Goal: Information Seeking & Learning: Learn about a topic

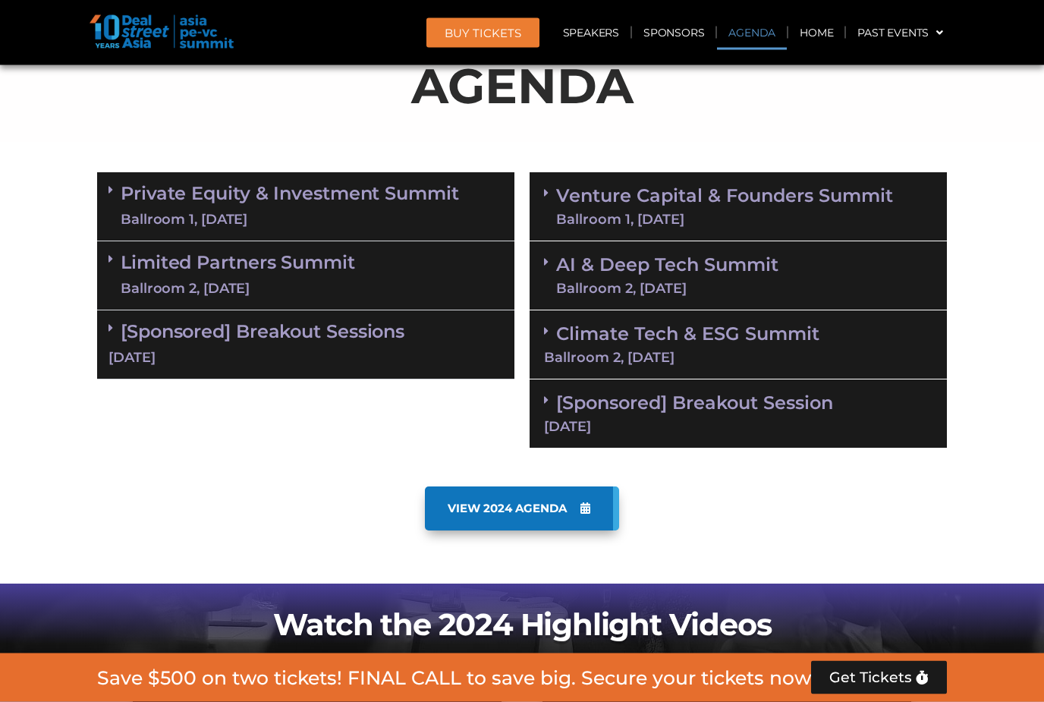
scroll to position [914, 0]
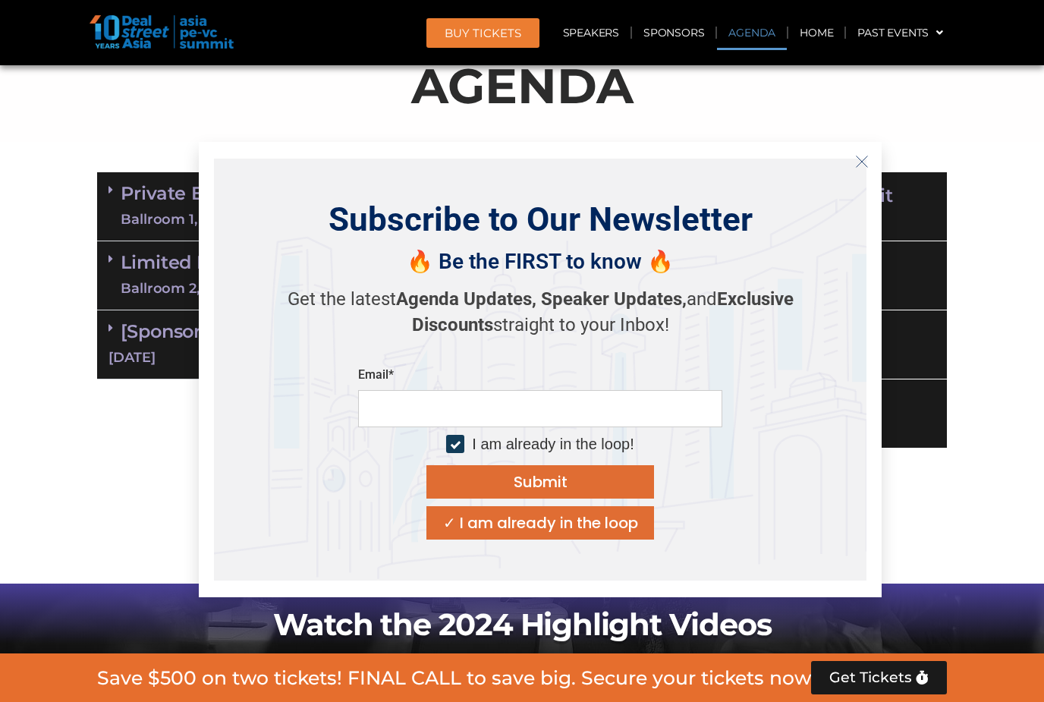
click at [643, 338] on p "Get the latest Agenda Updates, Speaker Updates, and Exclusive Discounts straigh…" at bounding box center [540, 312] width 531 height 51
click at [862, 168] on icon "Close" at bounding box center [862, 162] width 14 height 14
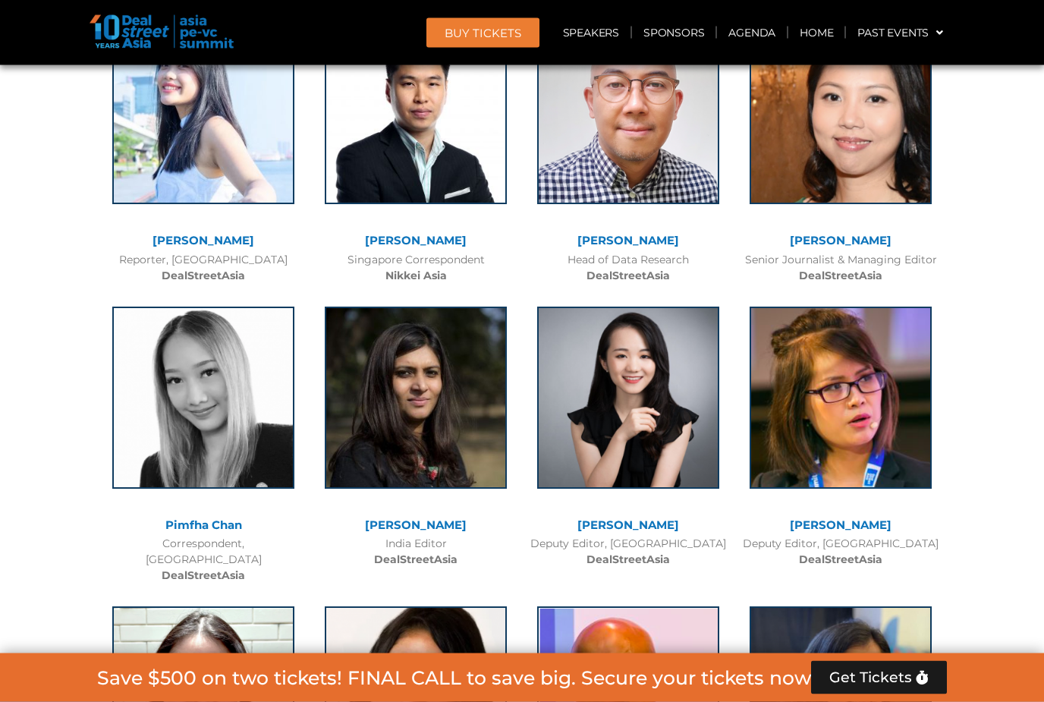
scroll to position [11429, 0]
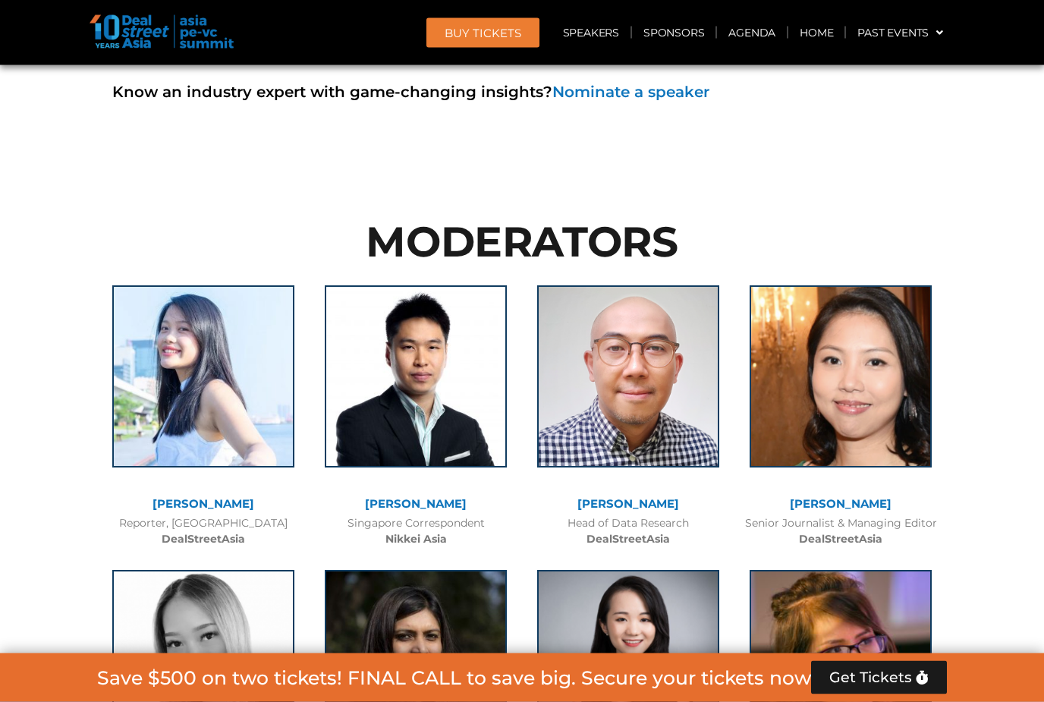
click at [849, 497] on link "[PERSON_NAME]" at bounding box center [841, 504] width 102 height 14
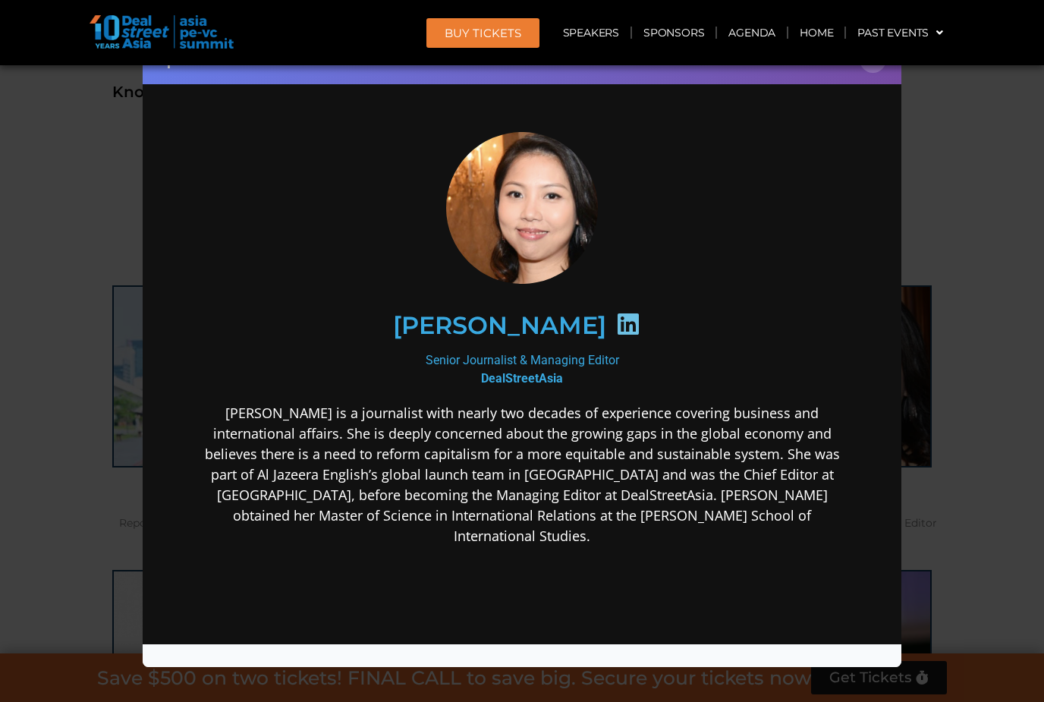
scroll to position [0, 0]
click at [995, 480] on div "Speaker Profile ×" at bounding box center [522, 351] width 1044 height 702
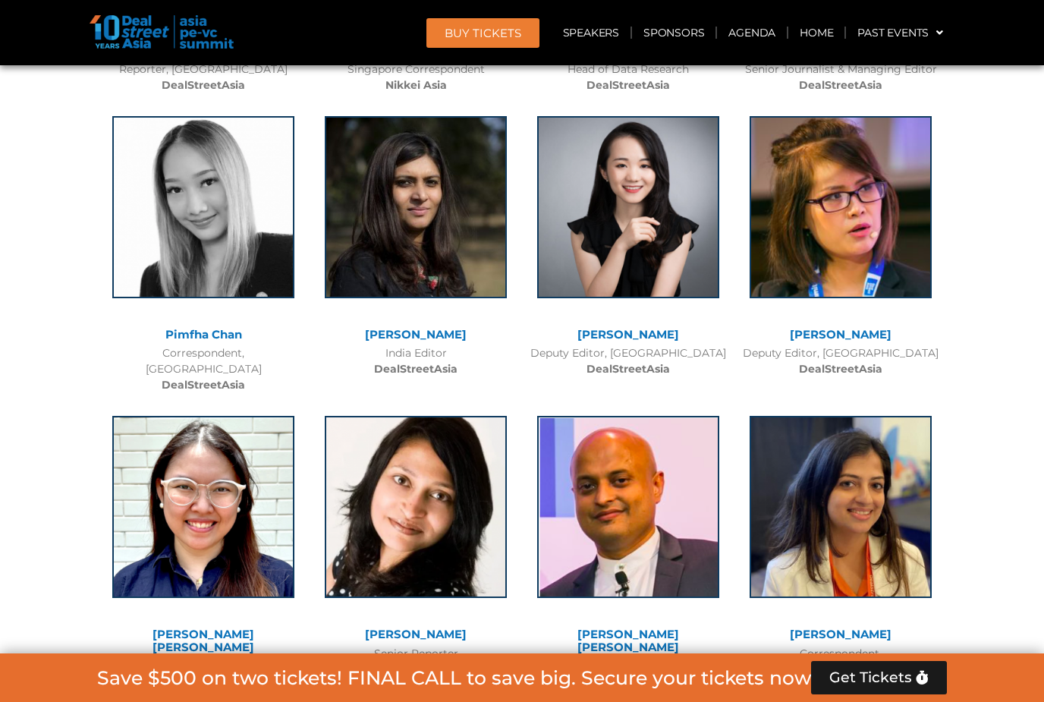
scroll to position [11778, 0]
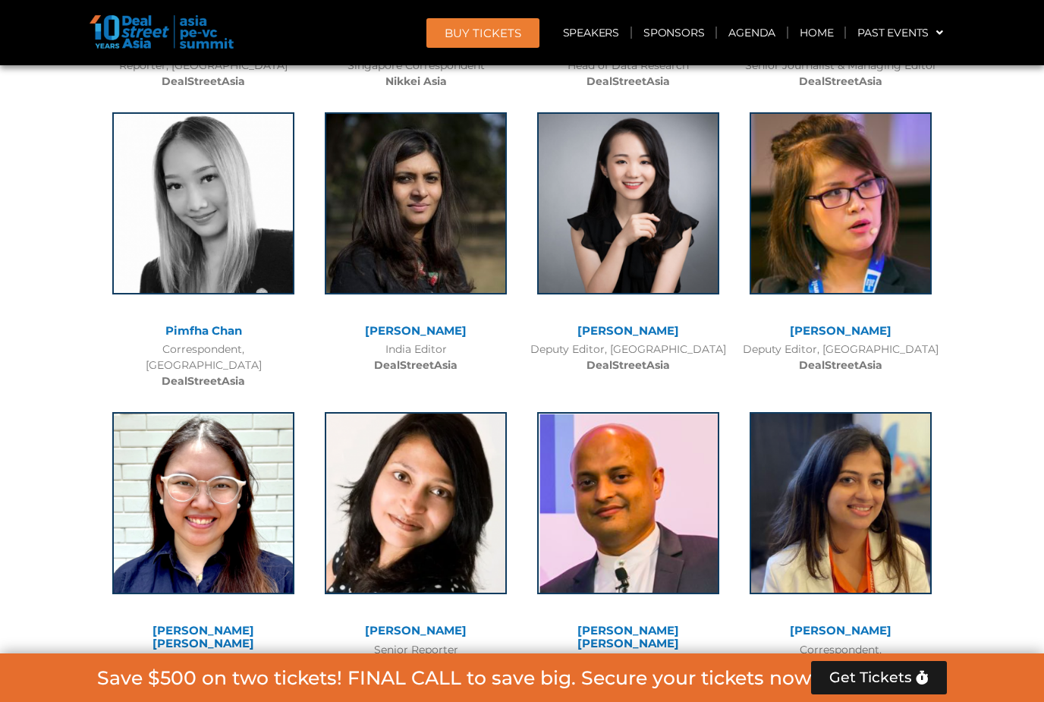
click at [872, 623] on link "[PERSON_NAME]" at bounding box center [841, 630] width 102 height 14
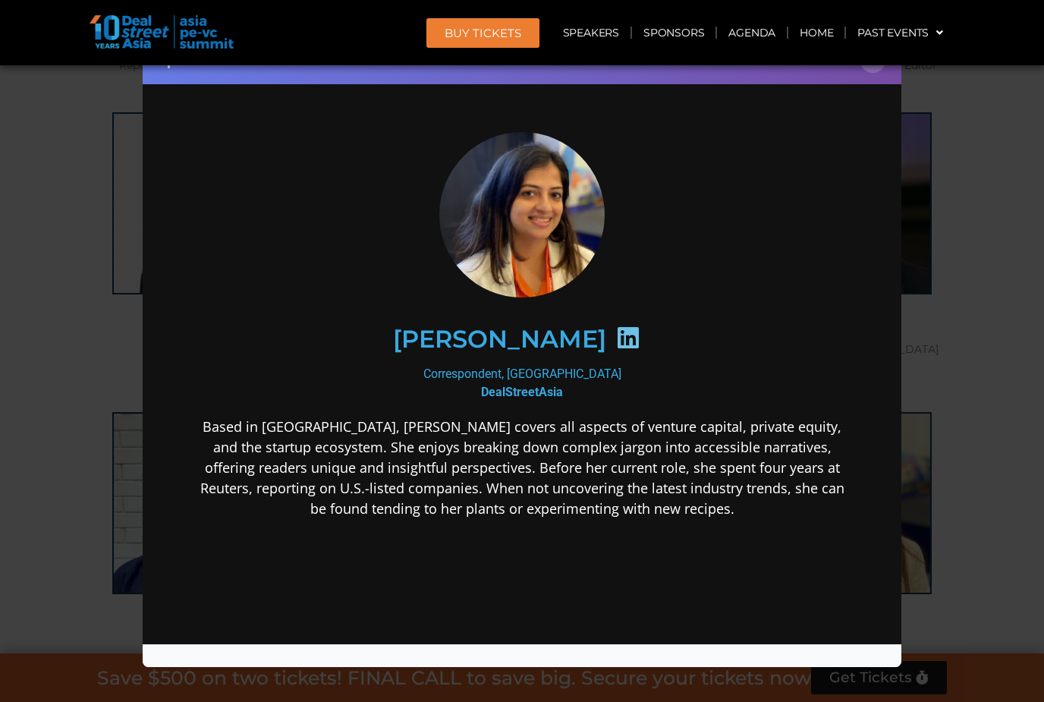
scroll to position [0, 0]
click at [1016, 384] on div "Speaker Profile ×" at bounding box center [522, 351] width 1044 height 702
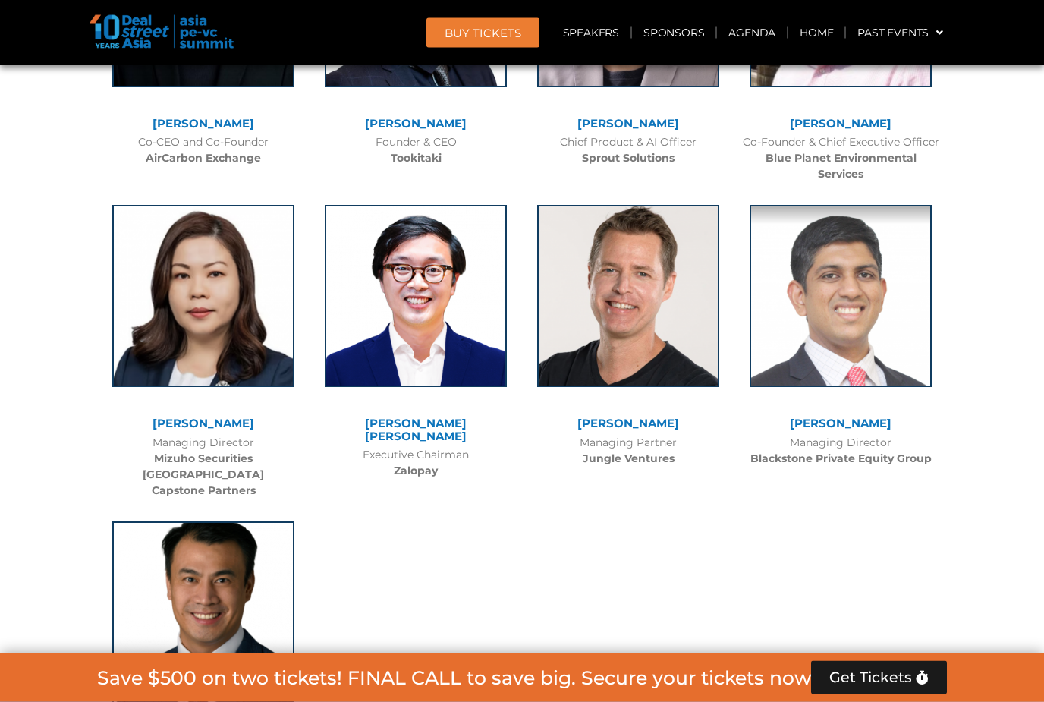
scroll to position [10512, 0]
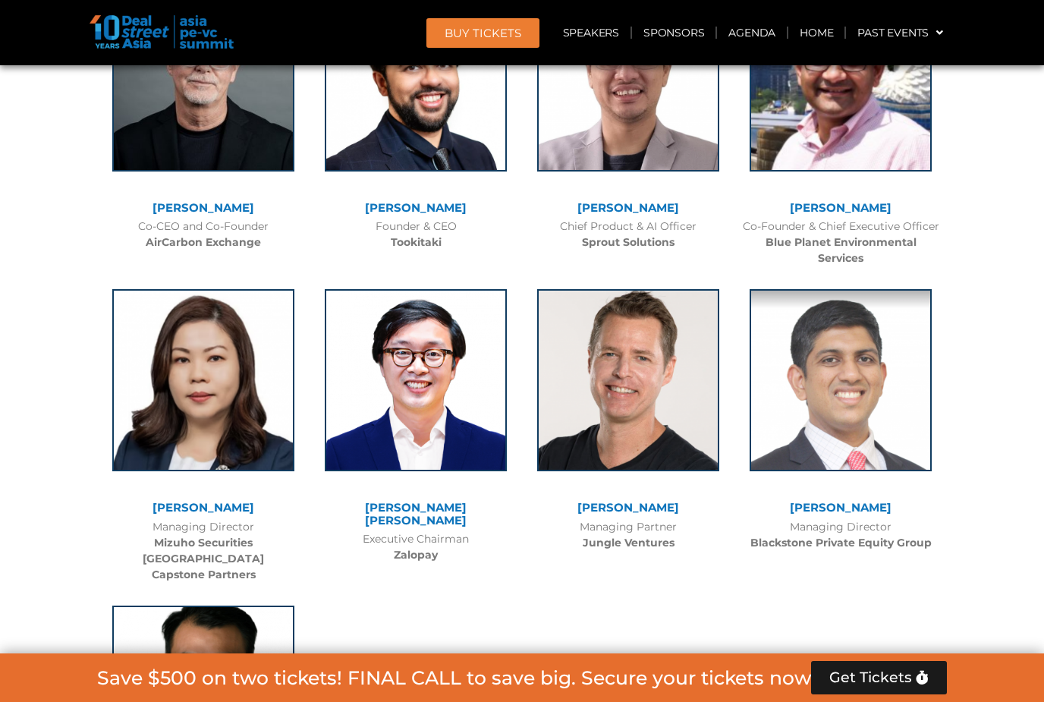
click at [864, 500] on link "[PERSON_NAME]" at bounding box center [841, 507] width 102 height 14
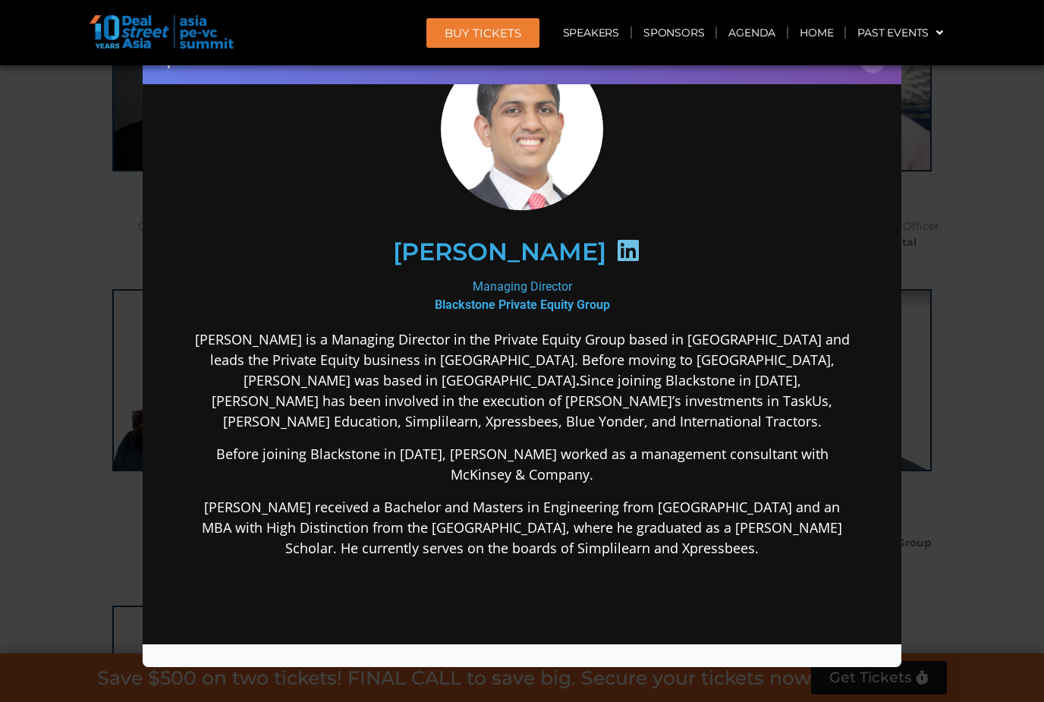
scroll to position [90, 0]
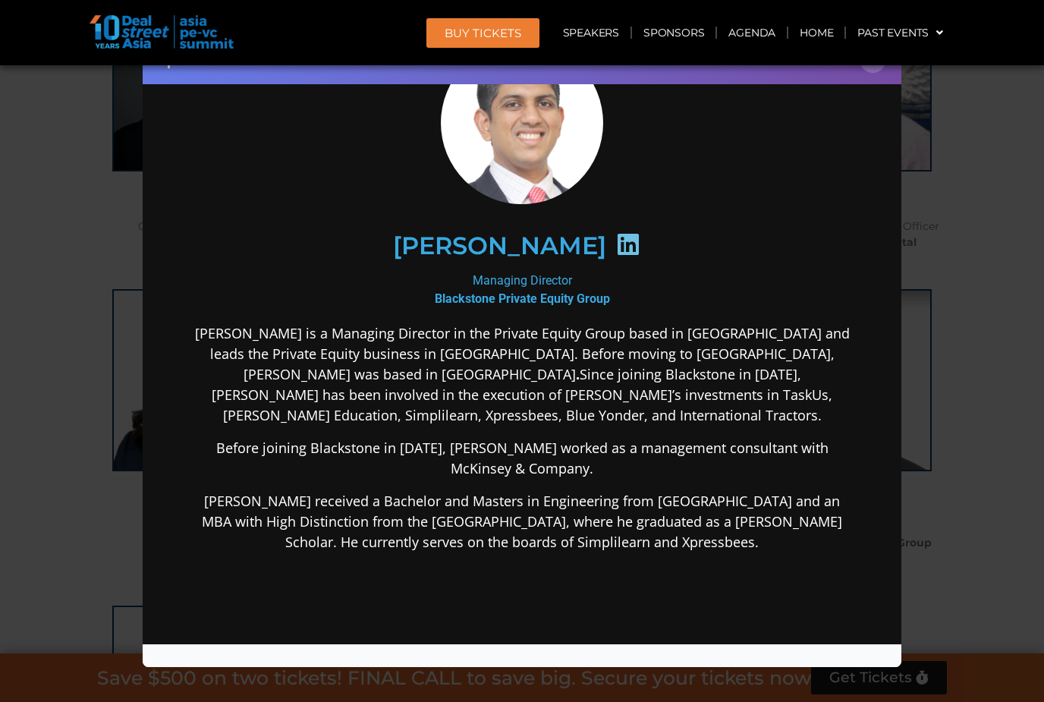
click at [967, 485] on div "Speaker Profile ×" at bounding box center [522, 351] width 1044 height 702
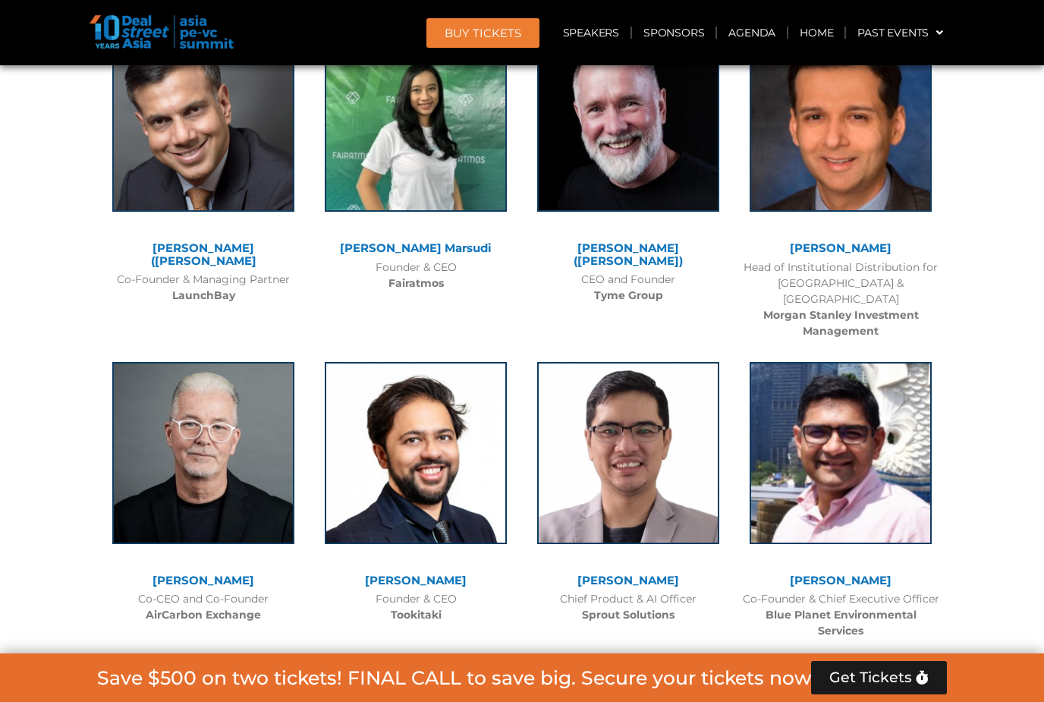
scroll to position [10114, 0]
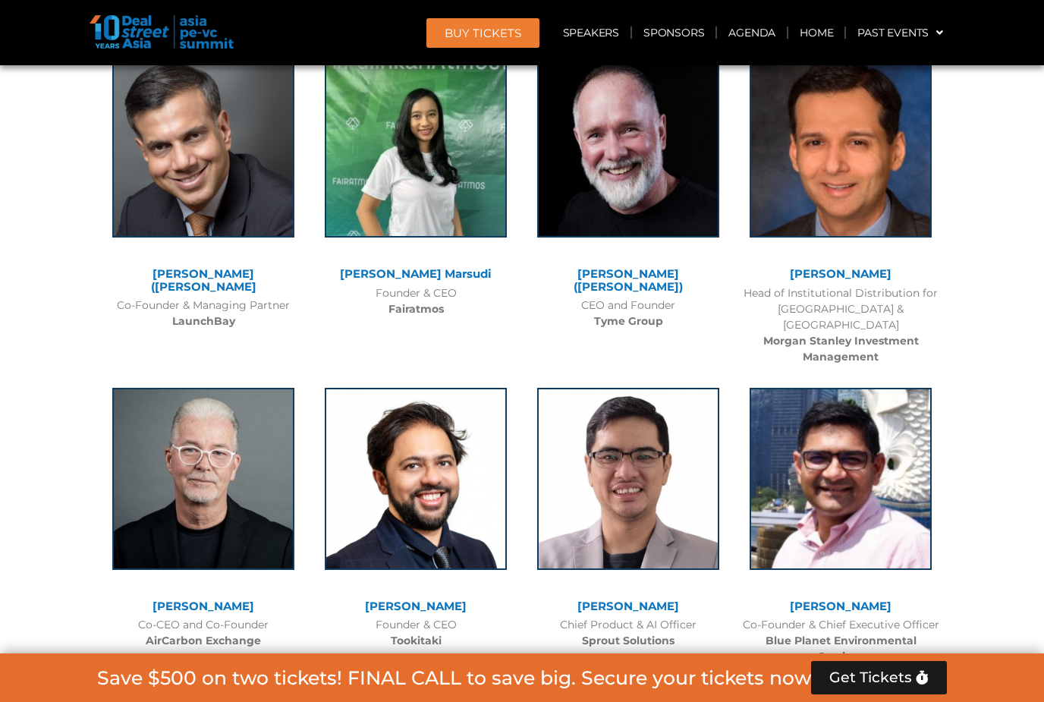
click at [855, 599] on link "[PERSON_NAME]" at bounding box center [841, 606] width 102 height 14
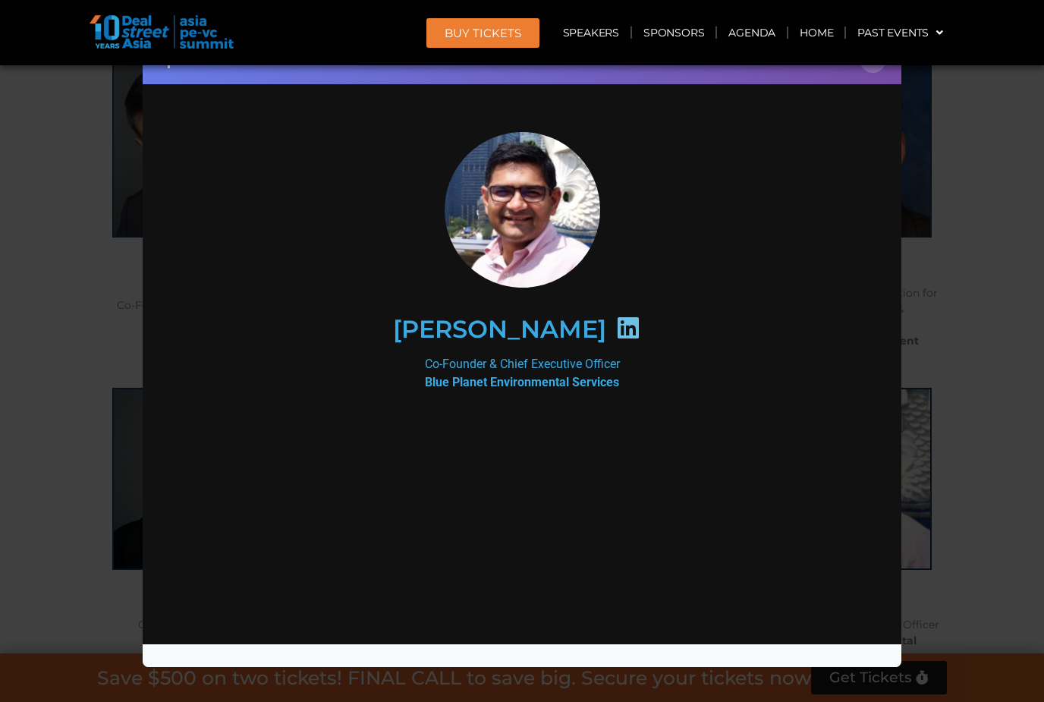
scroll to position [0, 0]
click at [995, 518] on div "Speaker Profile ×" at bounding box center [522, 351] width 1044 height 702
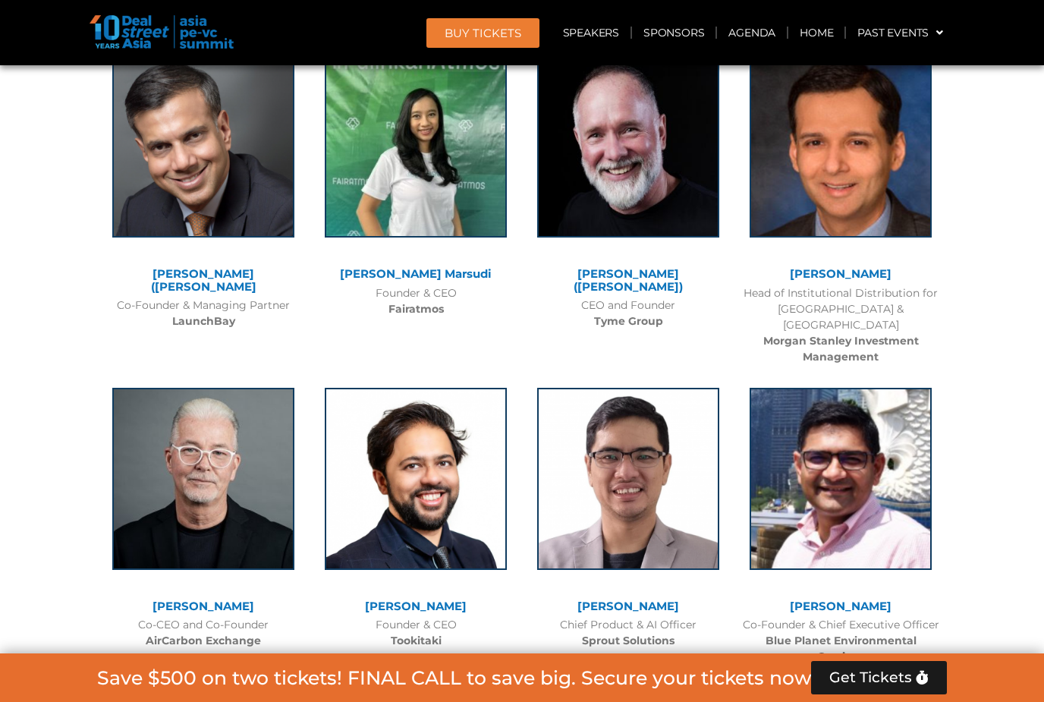
click at [644, 599] on link "[PERSON_NAME]" at bounding box center [628, 606] width 102 height 14
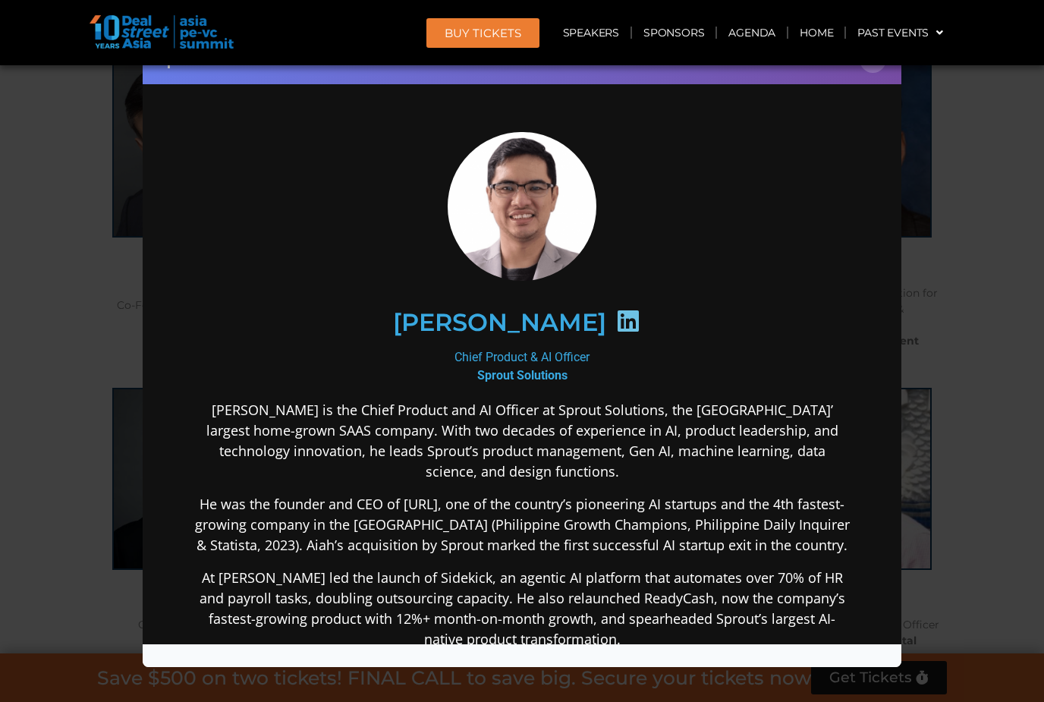
scroll to position [-2, 0]
click at [969, 462] on div "Speaker Profile ×" at bounding box center [522, 351] width 1044 height 702
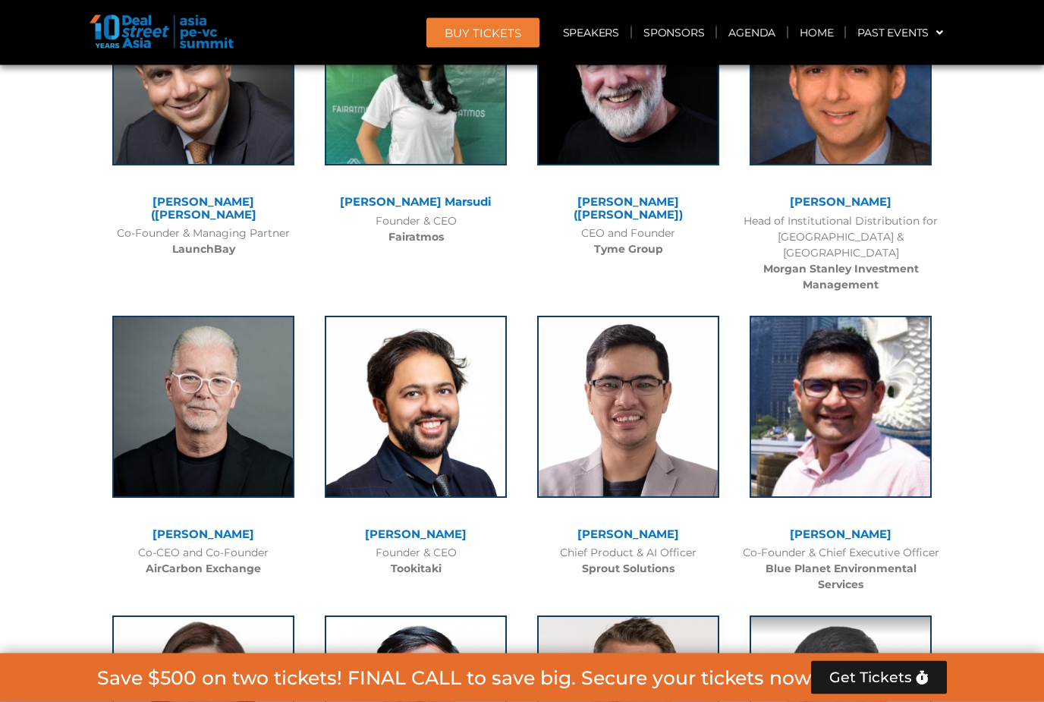
scroll to position [10187, 0]
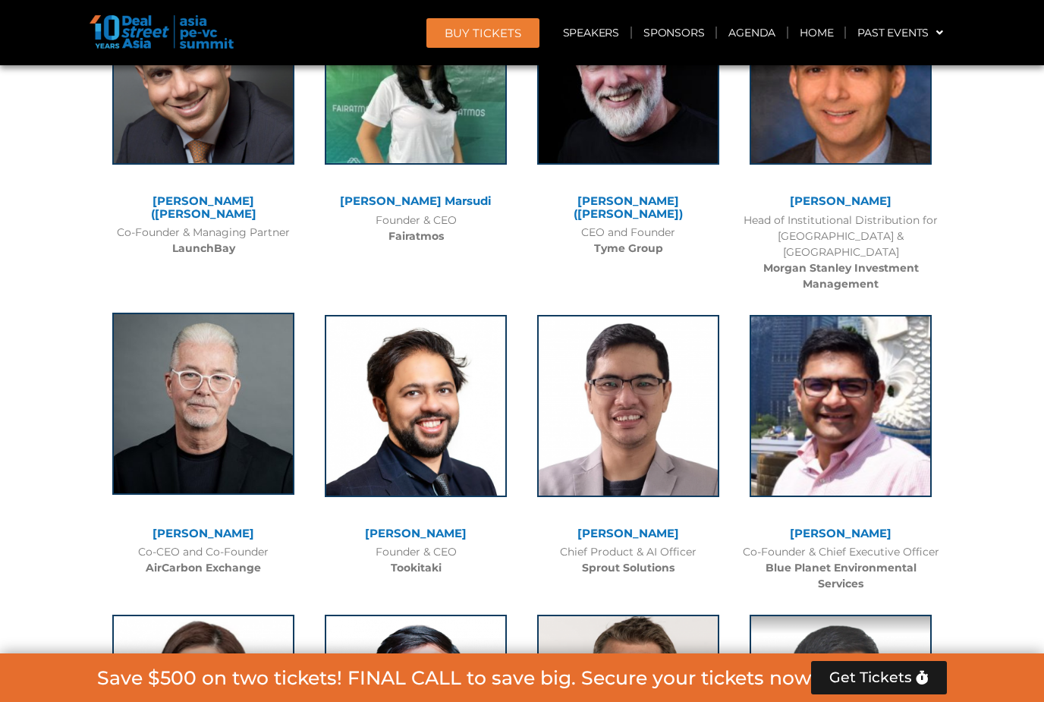
click at [236, 342] on img at bounding box center [203, 404] width 182 height 182
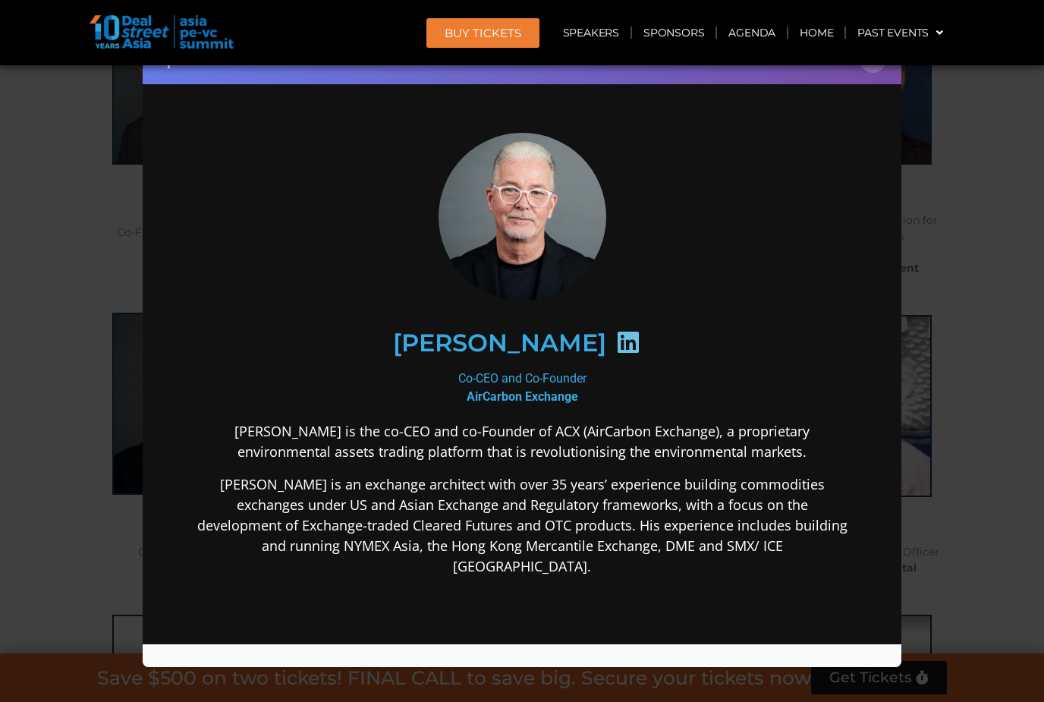
scroll to position [0, 0]
click at [1006, 495] on div "Speaker Profile ×" at bounding box center [522, 351] width 1044 height 702
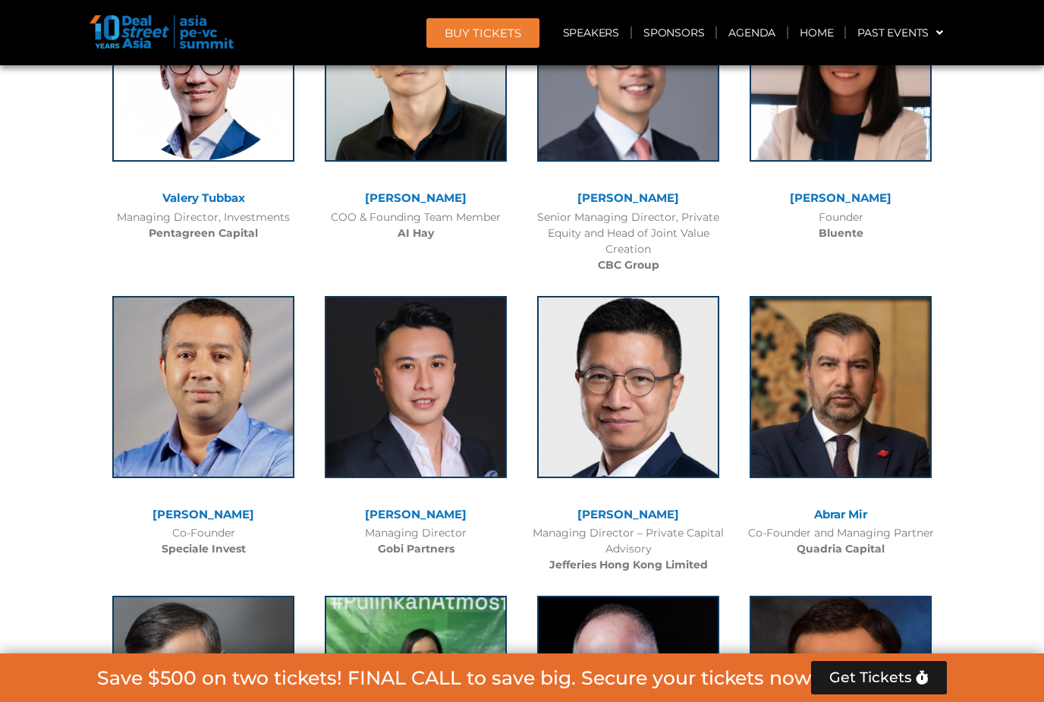
scroll to position [9573, 0]
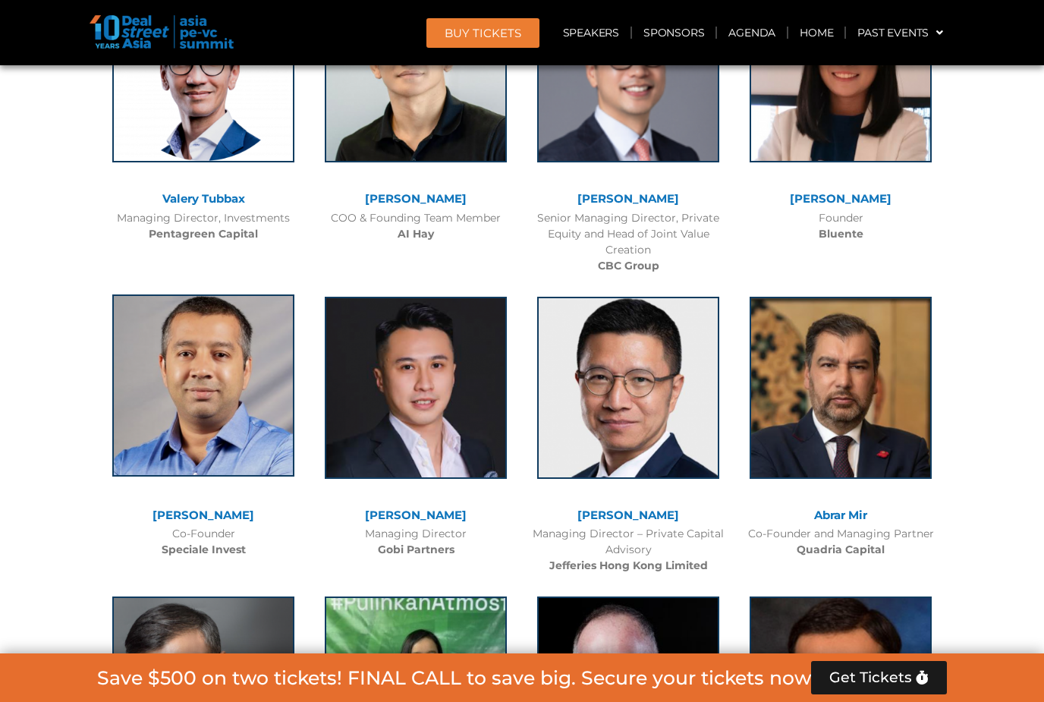
click at [228, 325] on img at bounding box center [203, 385] width 182 height 182
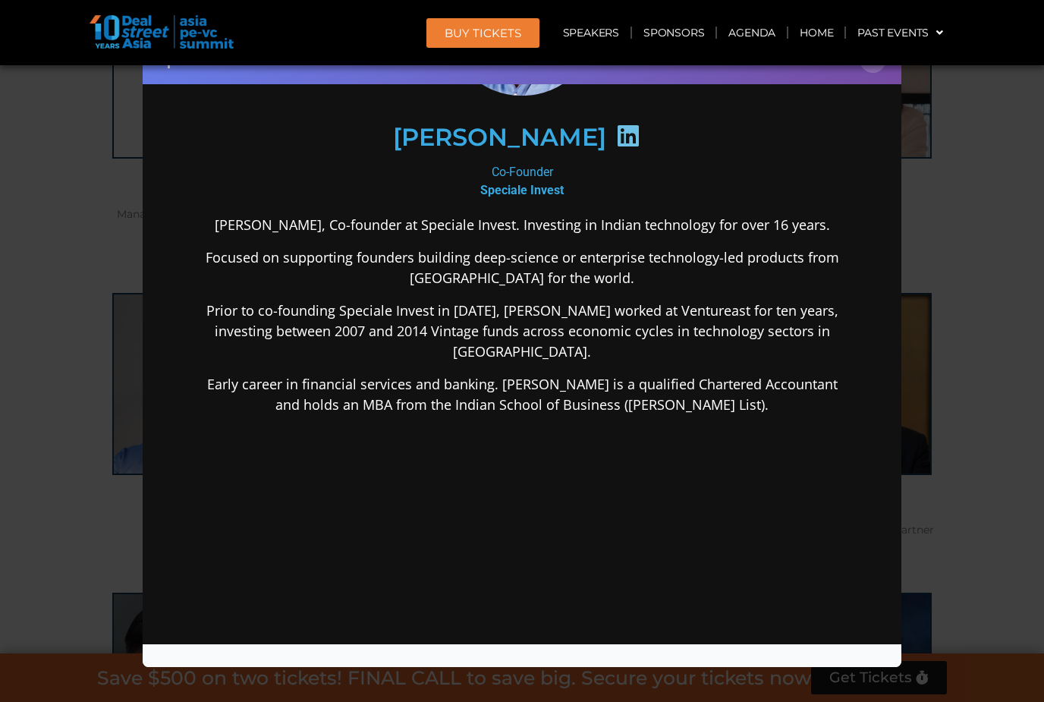
scroll to position [188, 0]
click at [1018, 216] on div "Speaker Profile ×" at bounding box center [522, 351] width 1044 height 702
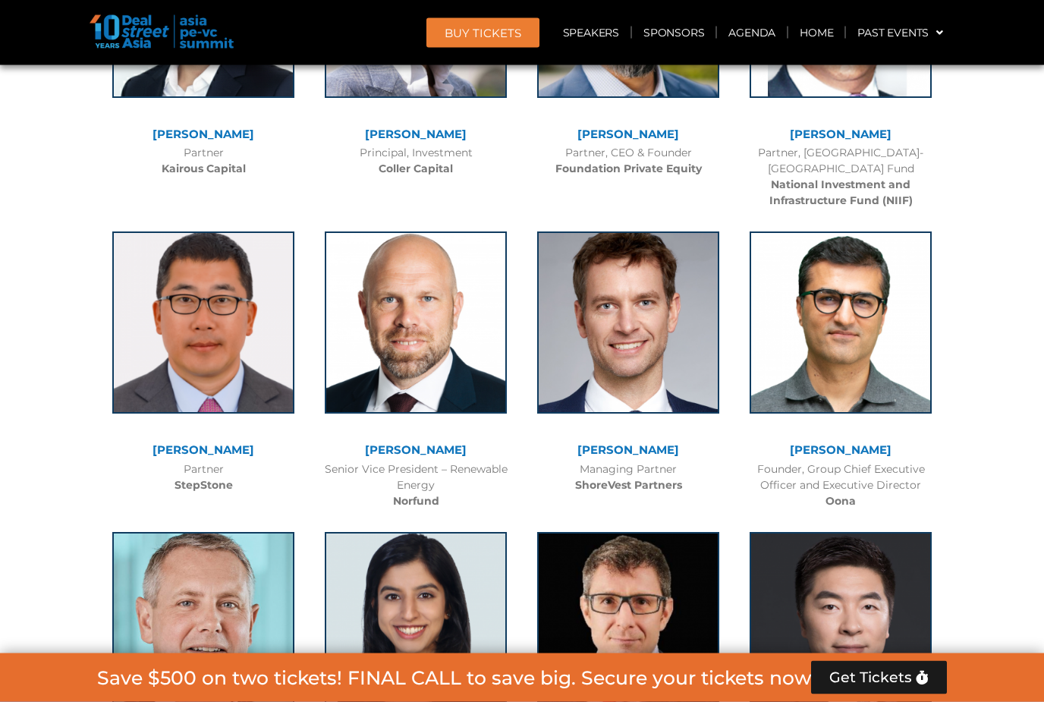
scroll to position [7177, 0]
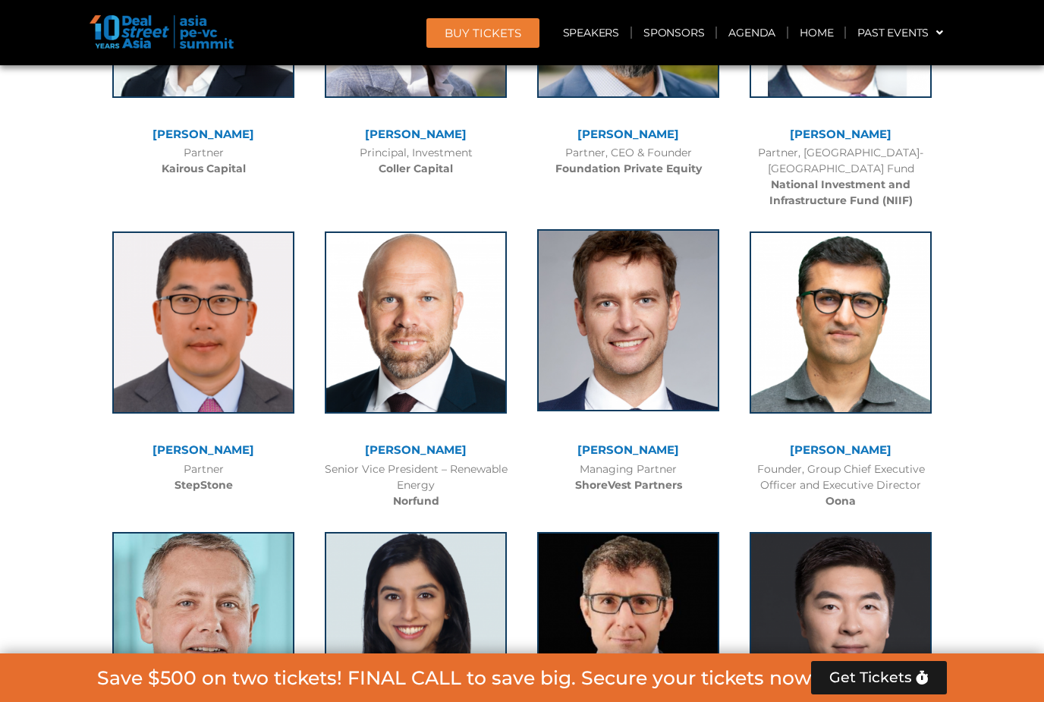
click at [715, 280] on img at bounding box center [628, 320] width 182 height 182
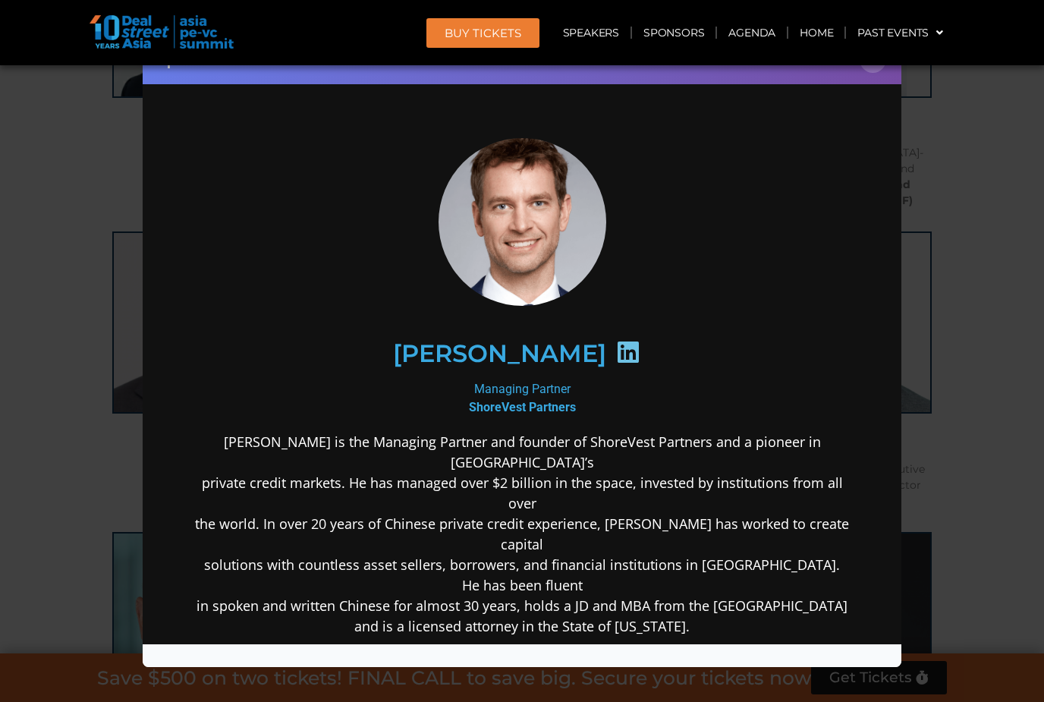
scroll to position [0, 0]
click at [986, 347] on div "Speaker Profile ×" at bounding box center [522, 351] width 1044 height 702
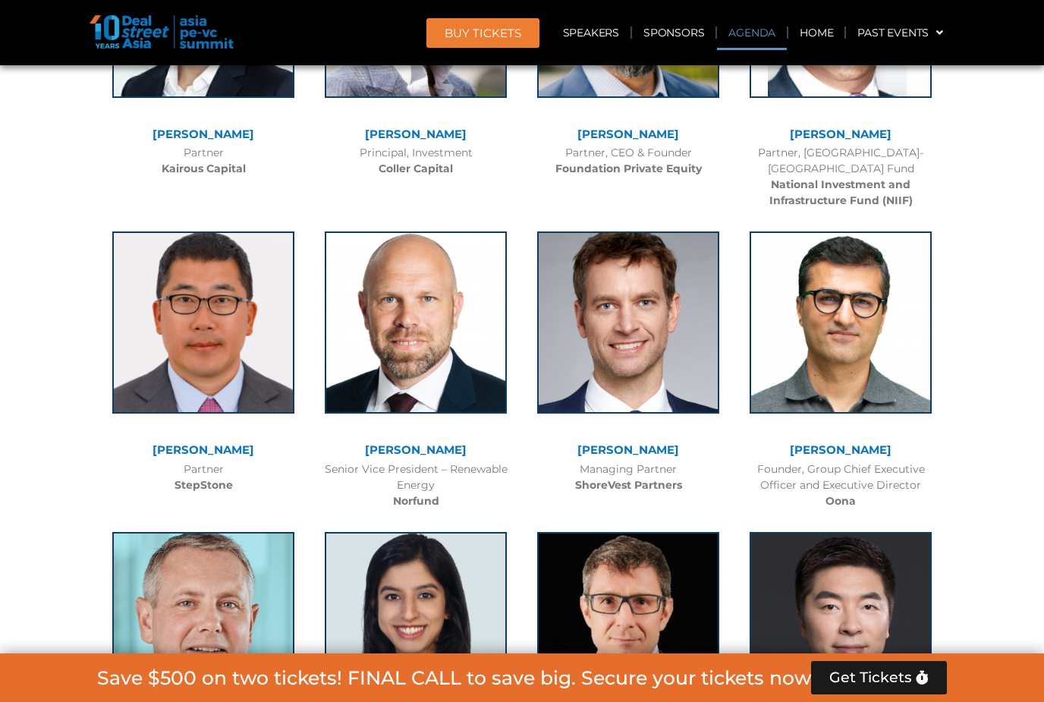
click at [752, 39] on link "Agenda" at bounding box center [752, 32] width 70 height 35
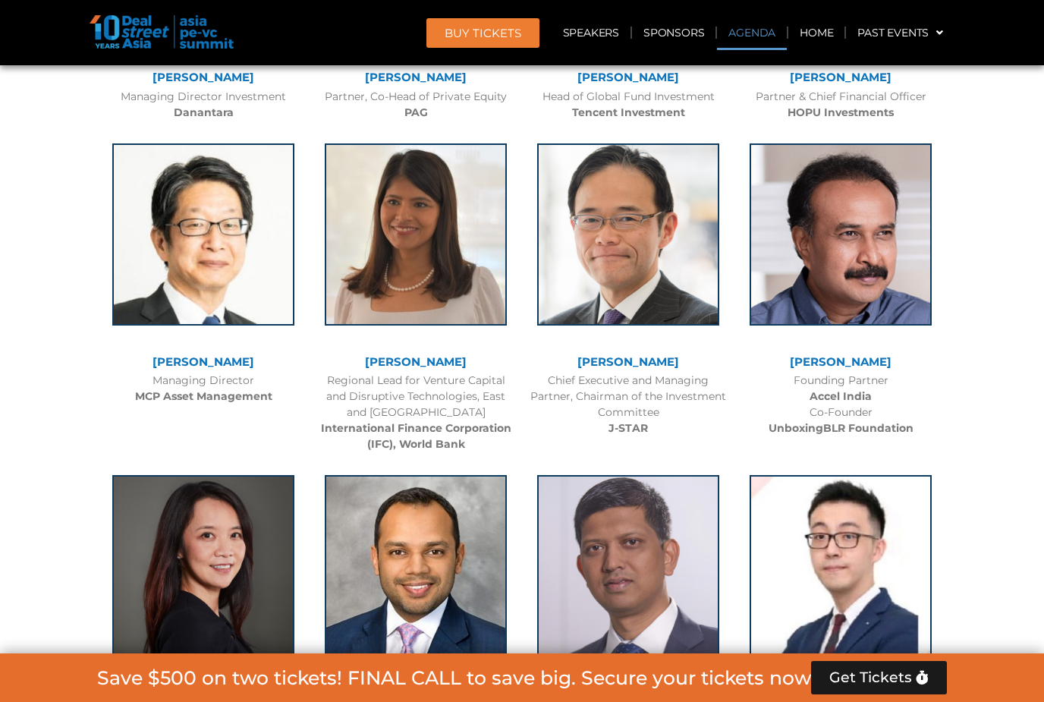
scroll to position [871, 0]
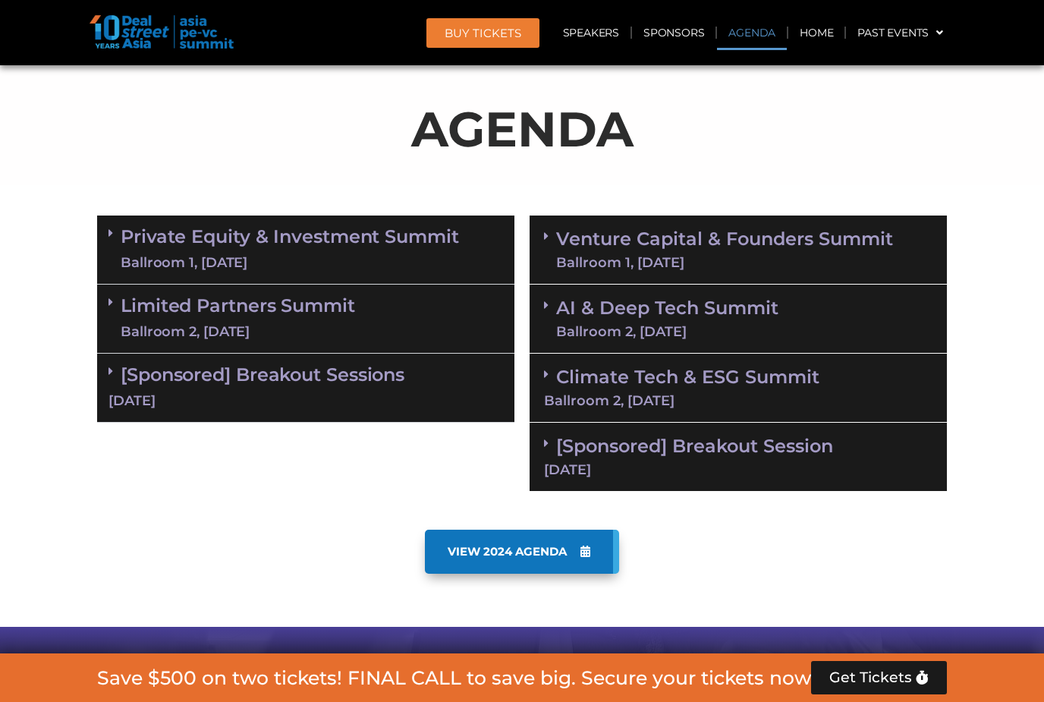
click at [810, 242] on link "Venture Capital & Founders​ Summit Ballroom 1, [DATE]" at bounding box center [724, 249] width 337 height 39
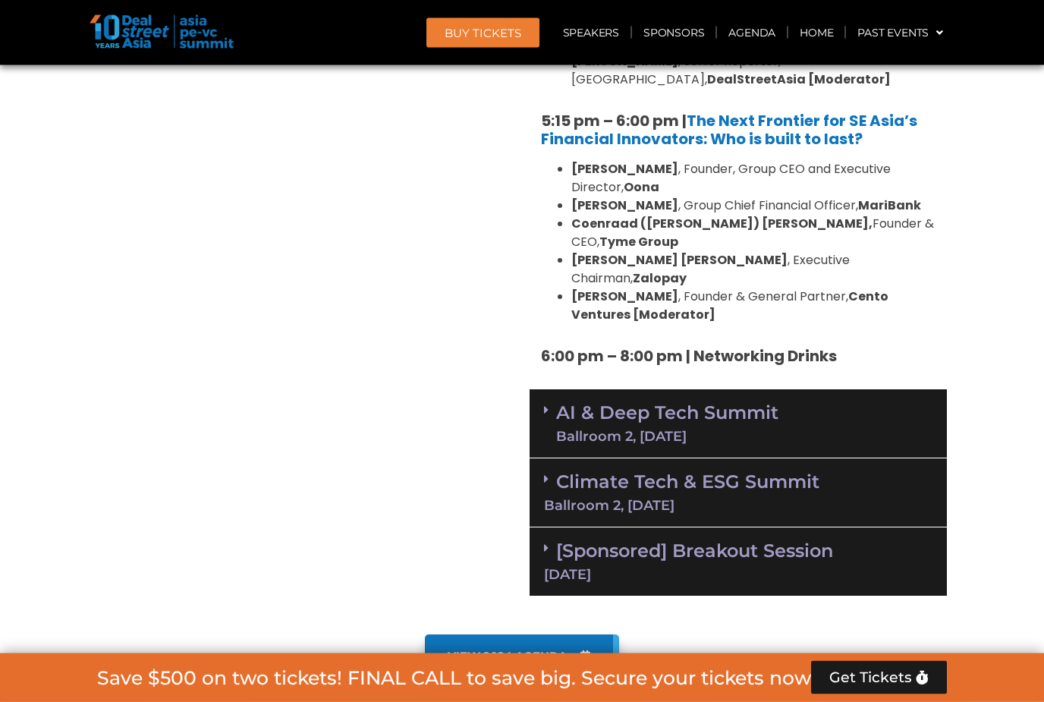
scroll to position [2891, 0]
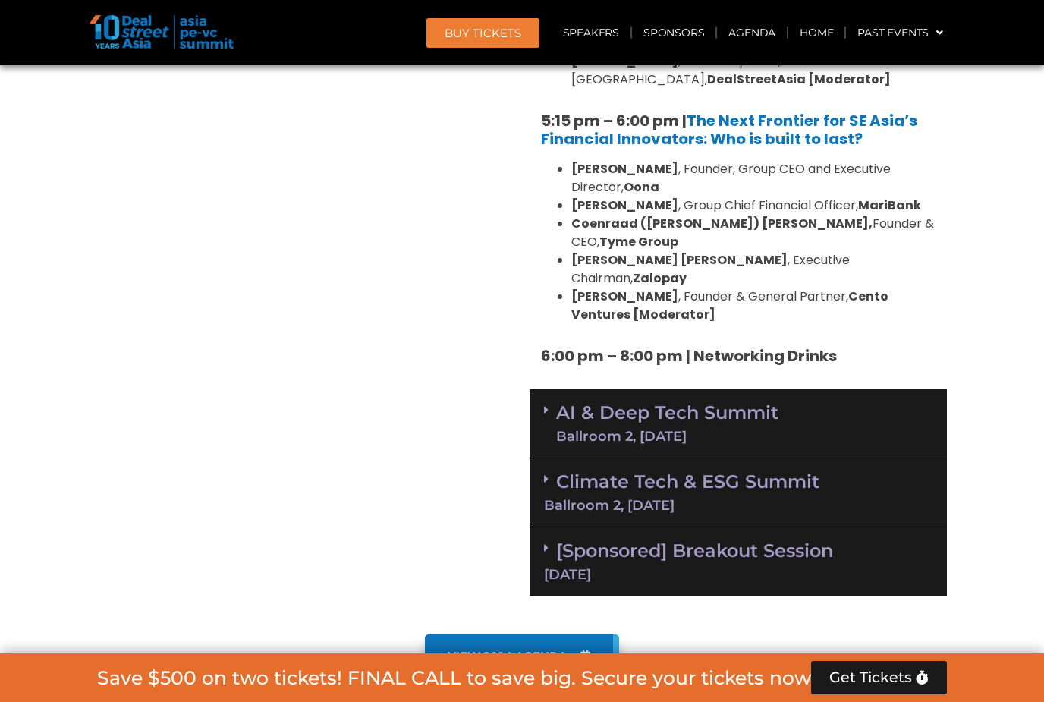
click at [792, 470] on link "Climate Tech & ESG Summit Ballroom 2, [DATE]" at bounding box center [738, 491] width 388 height 42
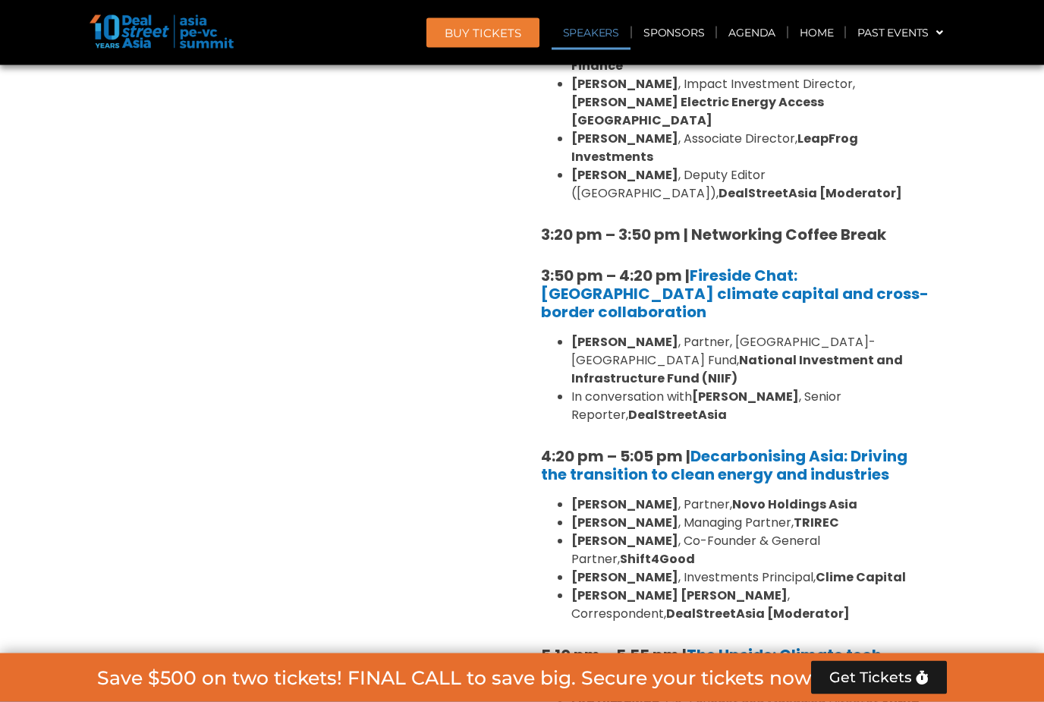
scroll to position [3846, 0]
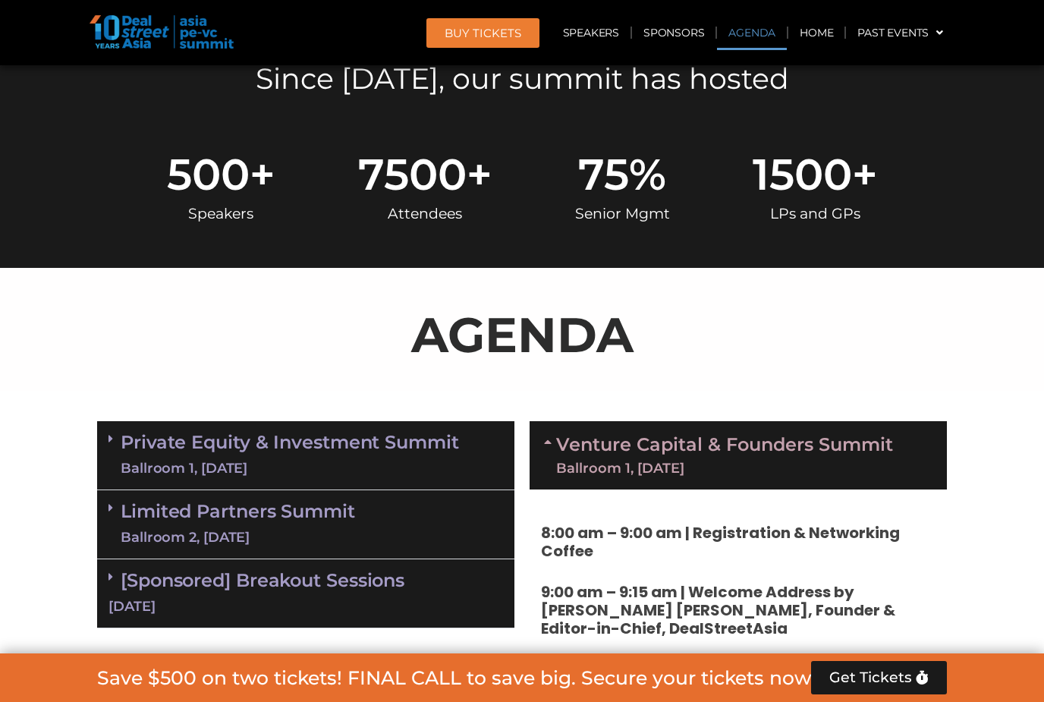
scroll to position [753, 0]
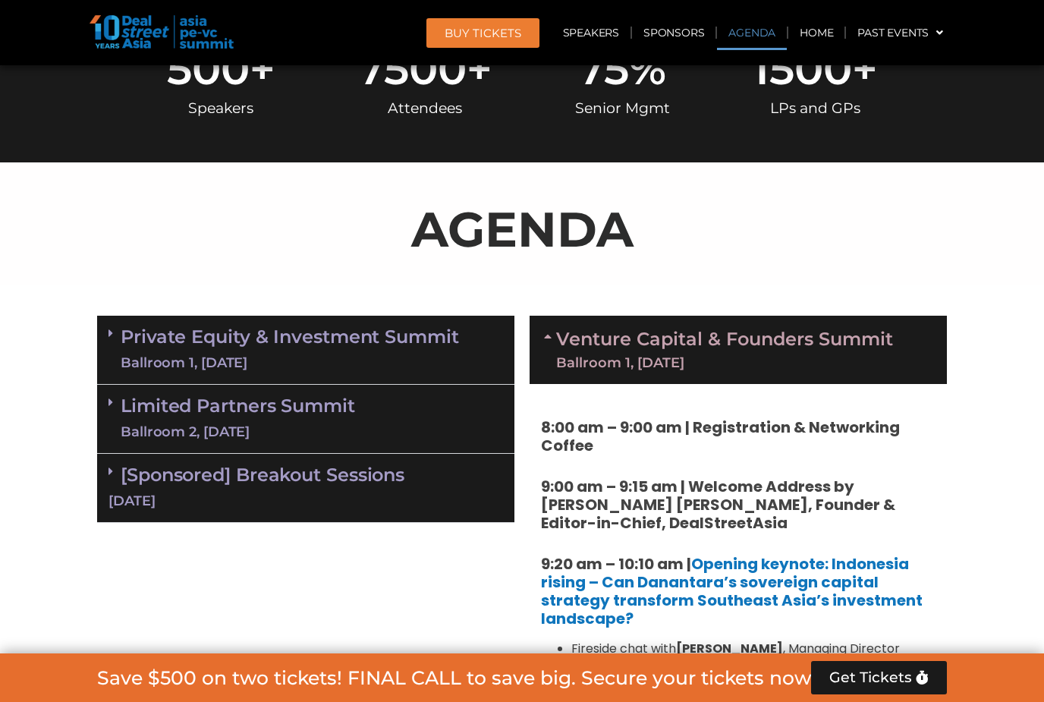
click at [146, 409] on link "Limited Partners [GEOGRAPHIC_DATA] 2, [DATE]" at bounding box center [238, 419] width 234 height 46
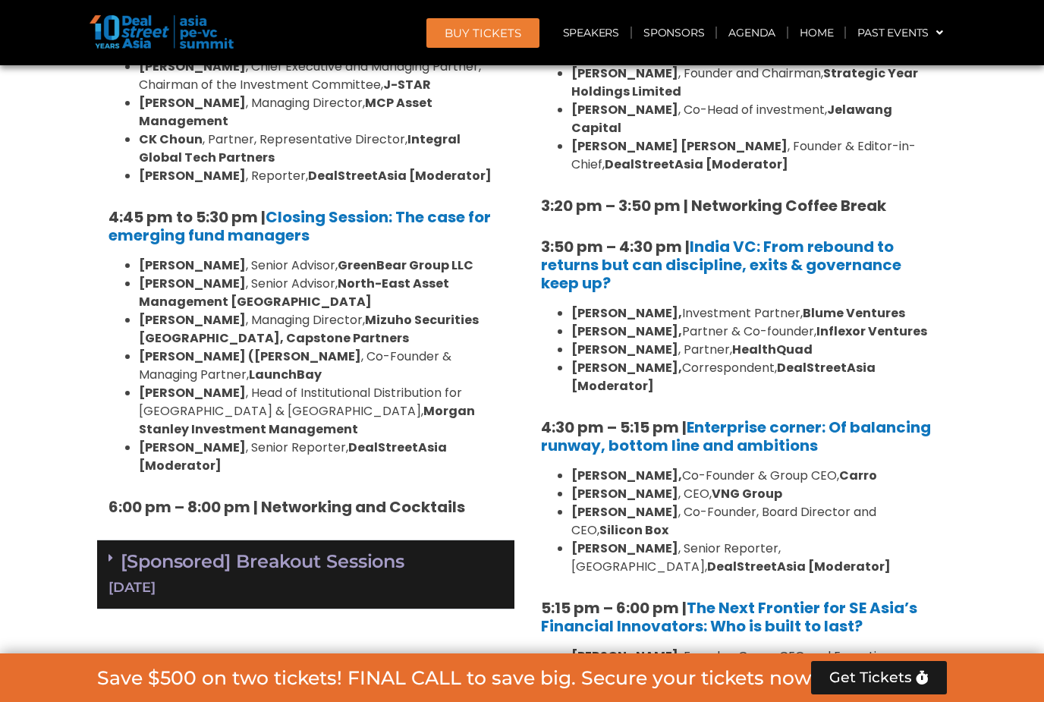
scroll to position [2413, 0]
